Goal: Task Accomplishment & Management: Use online tool/utility

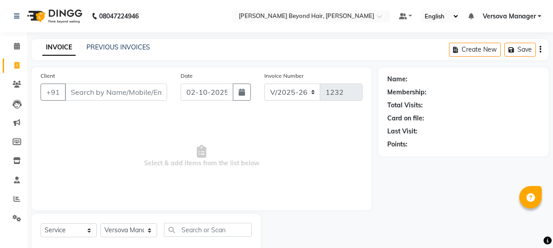
select select "6352"
select select "service"
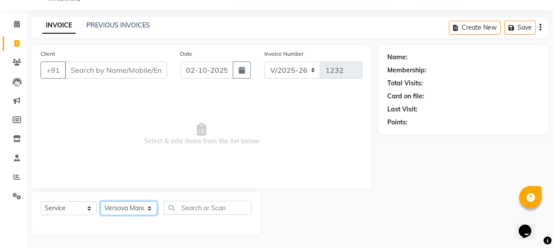
click at [130, 213] on select "Select Stylist ADMIN [PERSON_NAME] [PERSON_NAME] [PERSON_NAME] [PERSON_NAME] [P…" at bounding box center [128, 209] width 57 height 14
select select "47583"
click at [100, 202] on select "Select Stylist ADMIN [PERSON_NAME] [PERSON_NAME] [PERSON_NAME] [PERSON_NAME] [P…" at bounding box center [128, 209] width 57 height 14
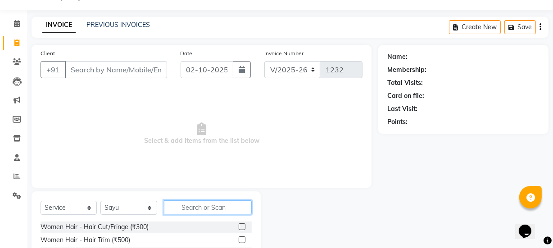
click at [189, 208] on input "text" at bounding box center [207, 208] width 87 height 14
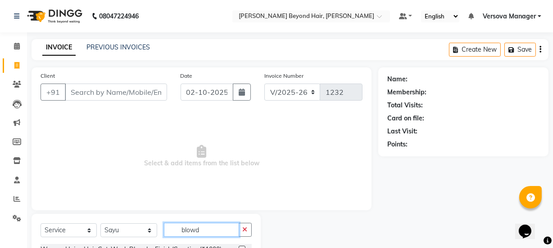
type input "blowd"
drag, startPoint x: 349, startPoint y: 4, endPoint x: 412, endPoint y: 18, distance: 64.5
